Goal: Find specific page/section: Find specific page/section

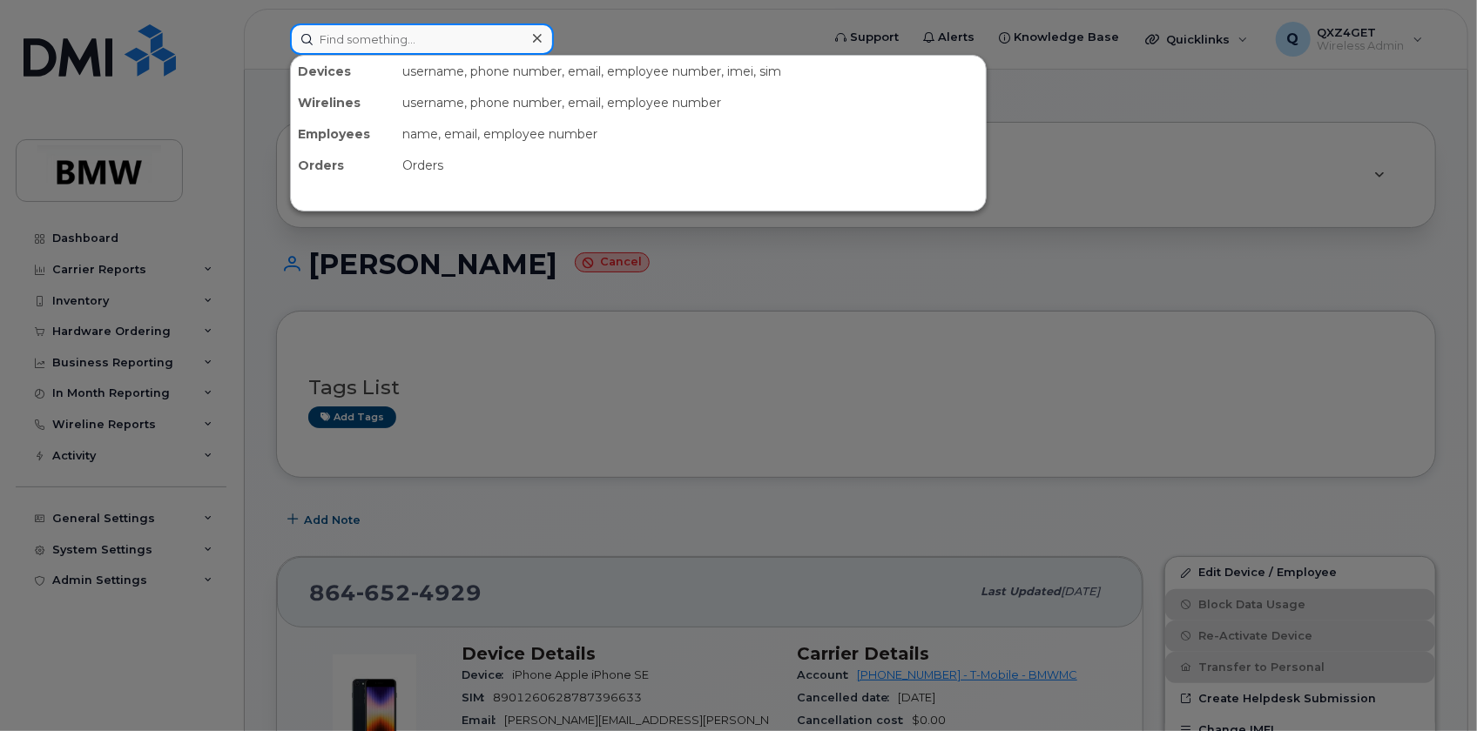
click at [375, 33] on input at bounding box center [422, 39] width 264 height 31
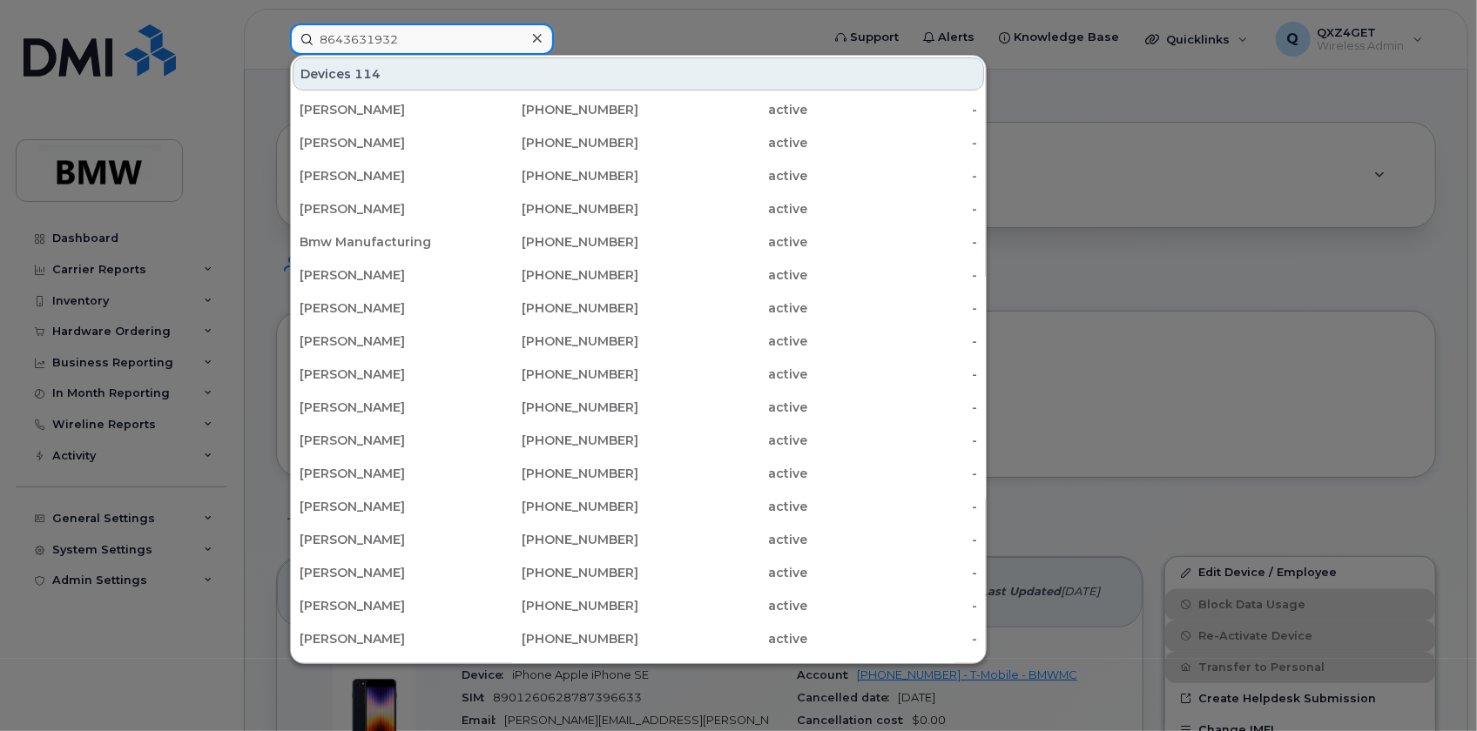
type input "8643631932"
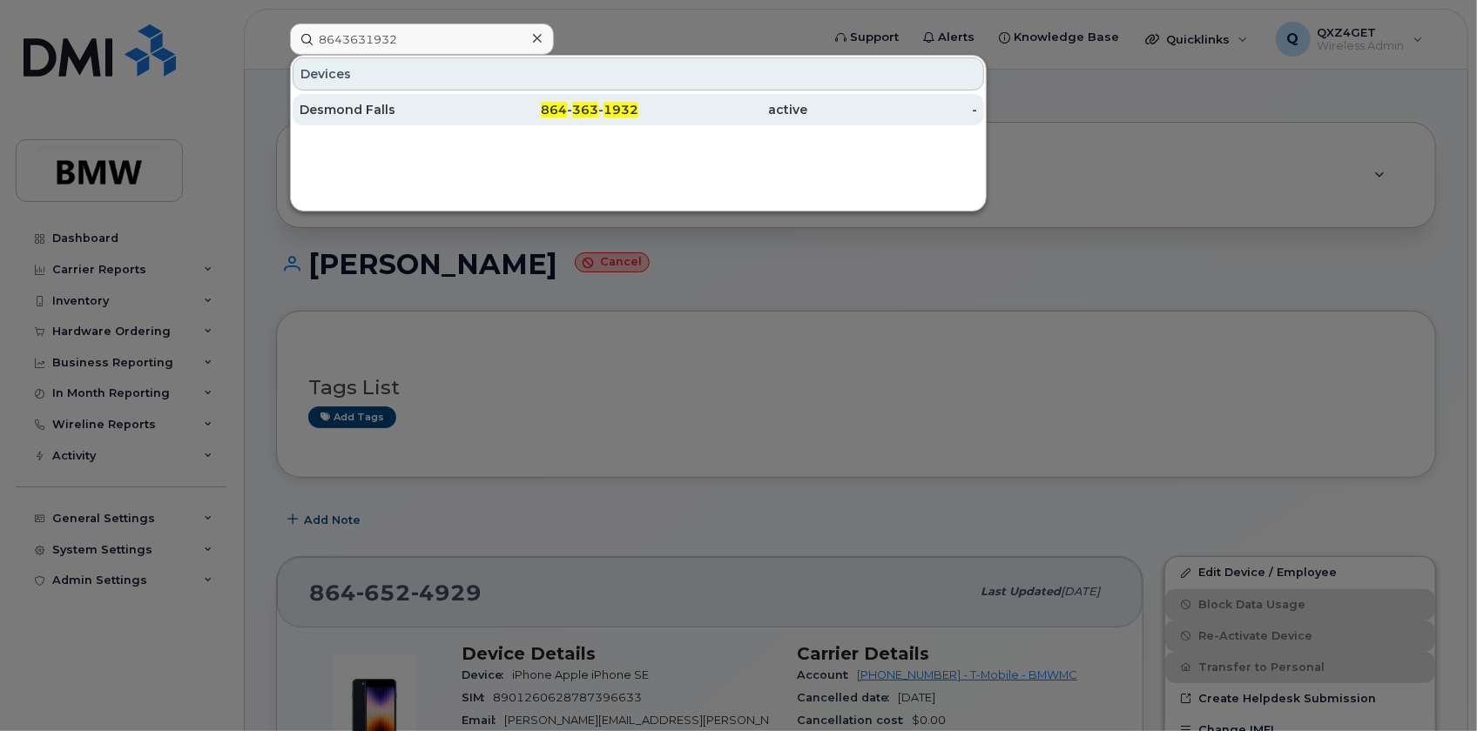
click at [340, 109] on div "Desmond Falls" at bounding box center [385, 109] width 170 height 17
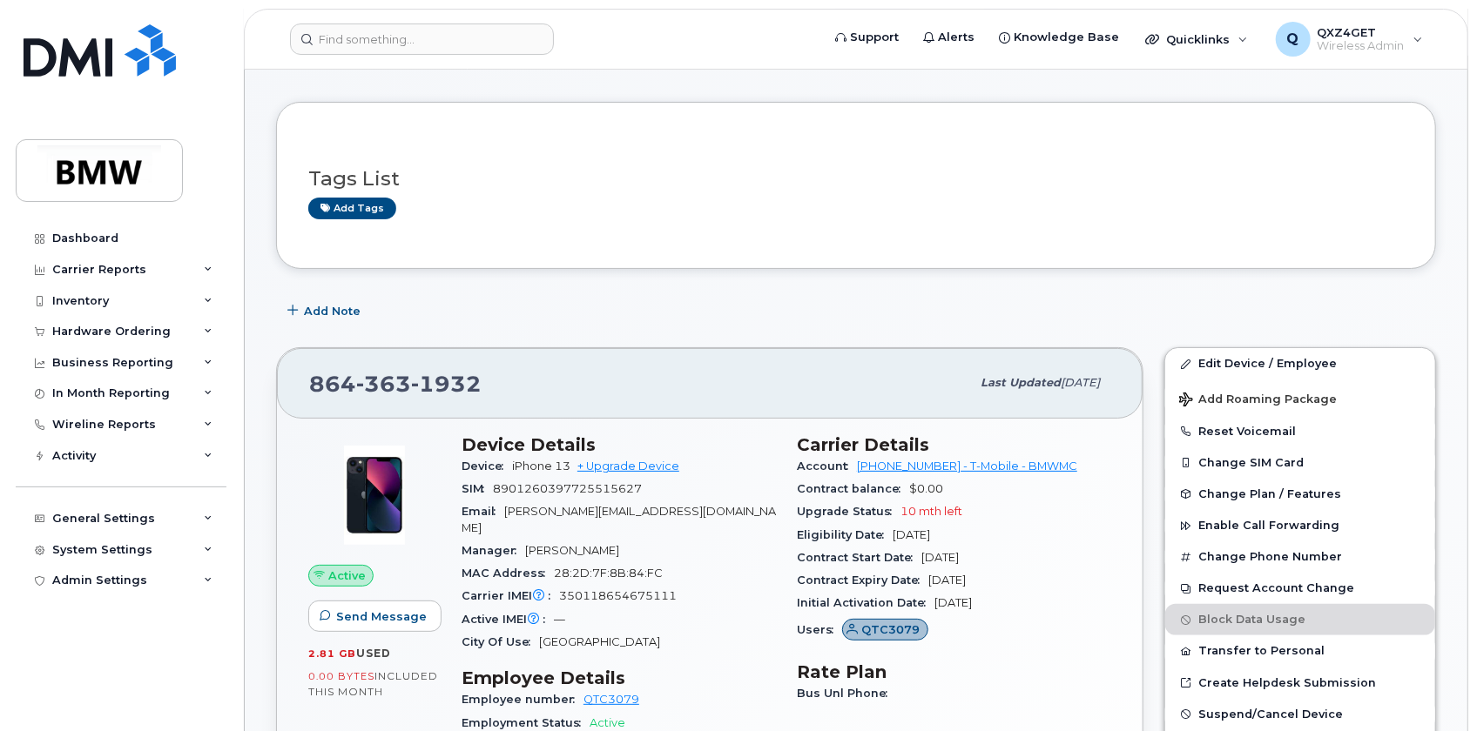
scroll to position [78, 0]
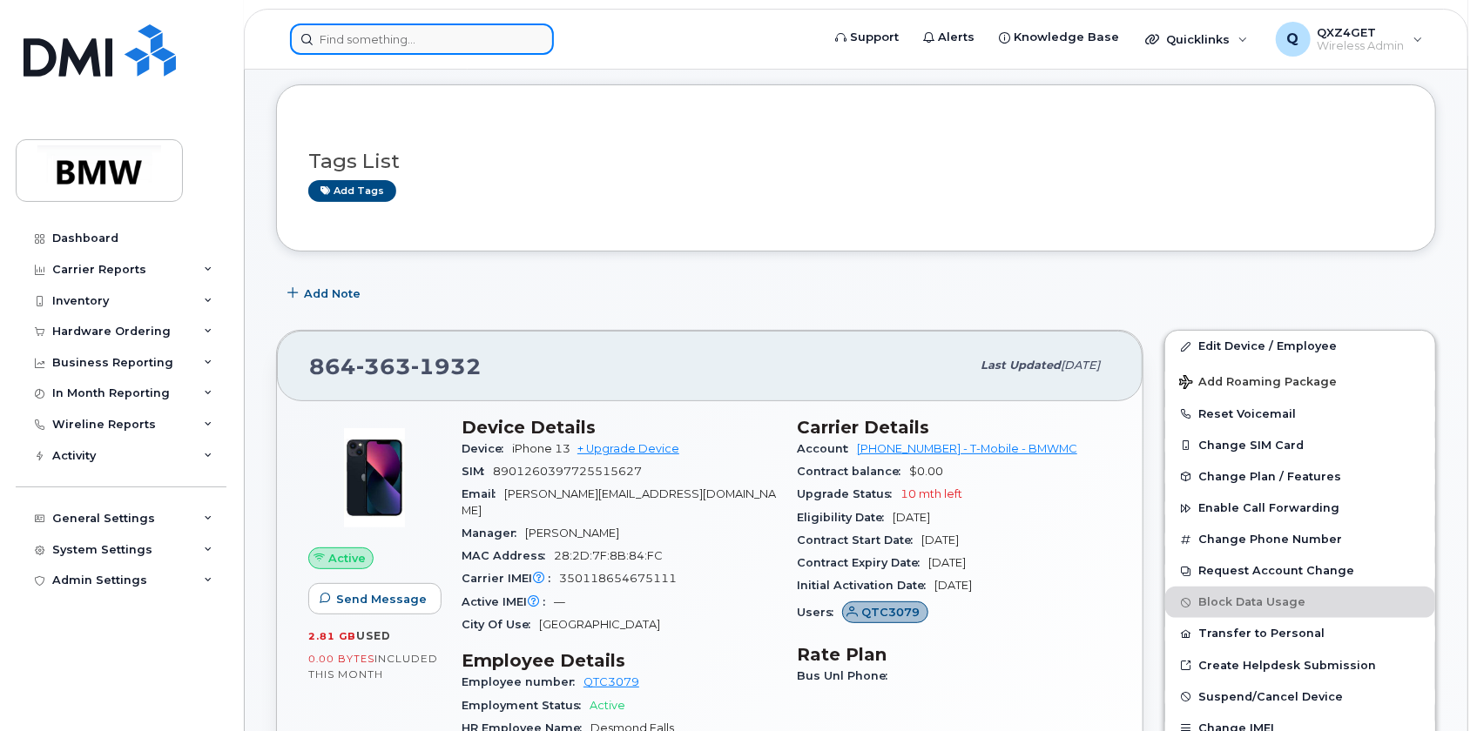
click at [439, 35] on input at bounding box center [422, 39] width 264 height 31
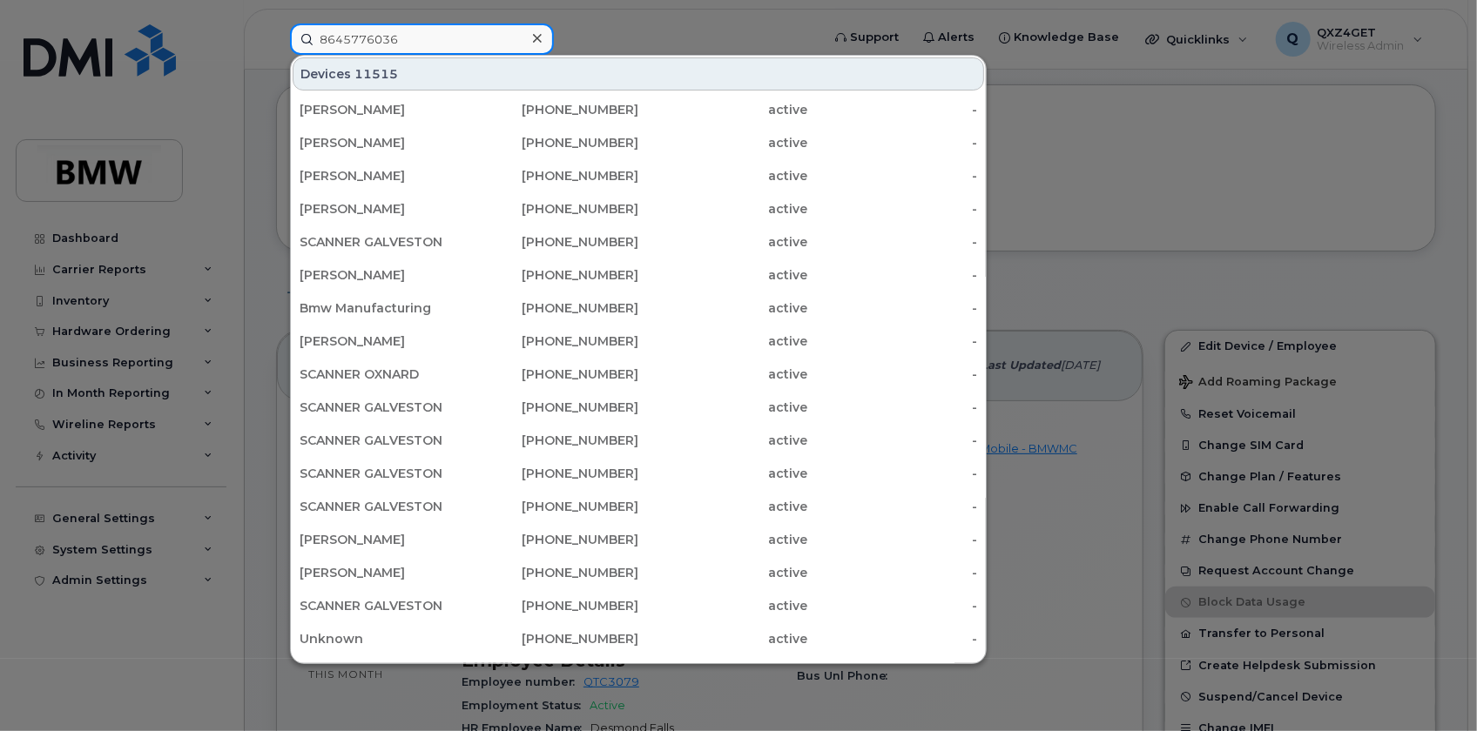
type input "8645776036"
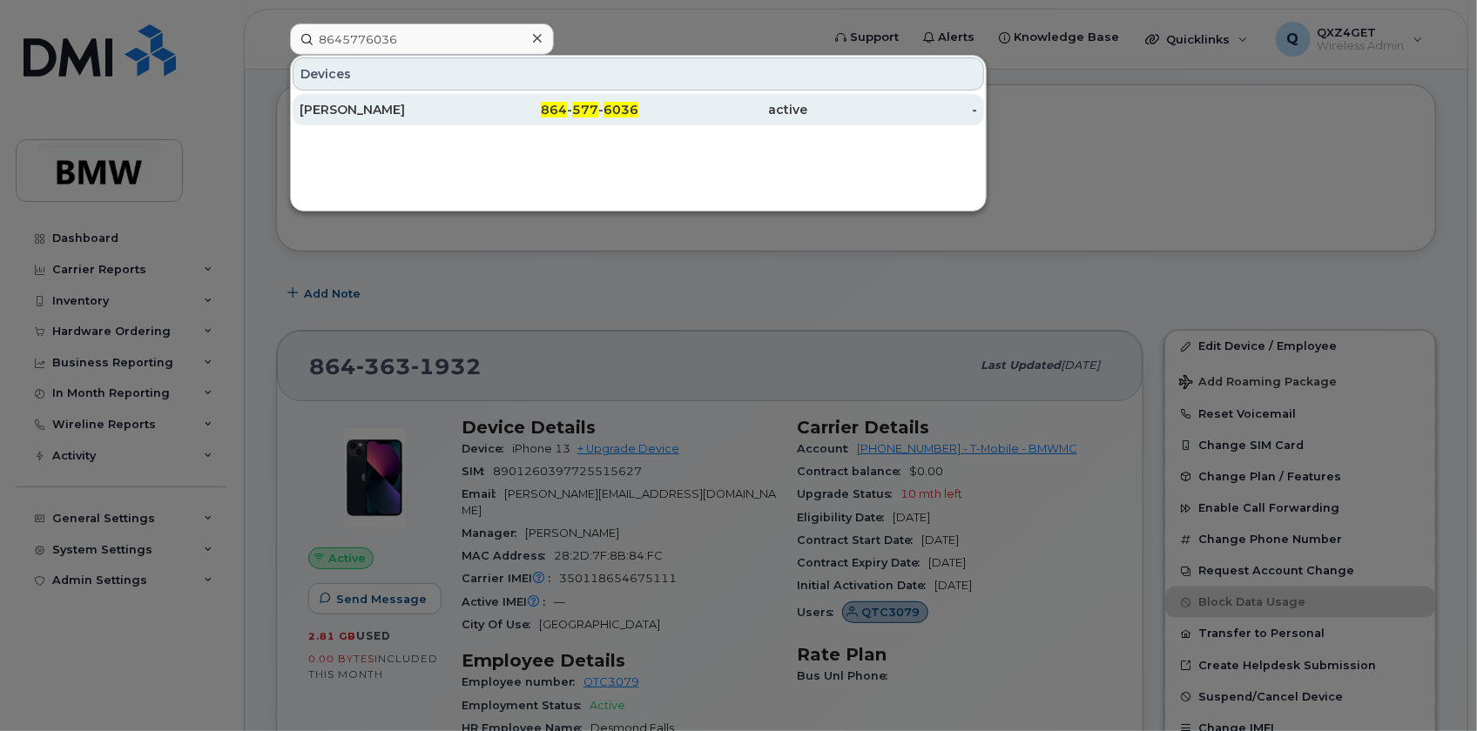
click at [348, 108] on div "Bryan Acosta" at bounding box center [385, 109] width 170 height 17
